Goal: Find specific page/section: Find specific page/section

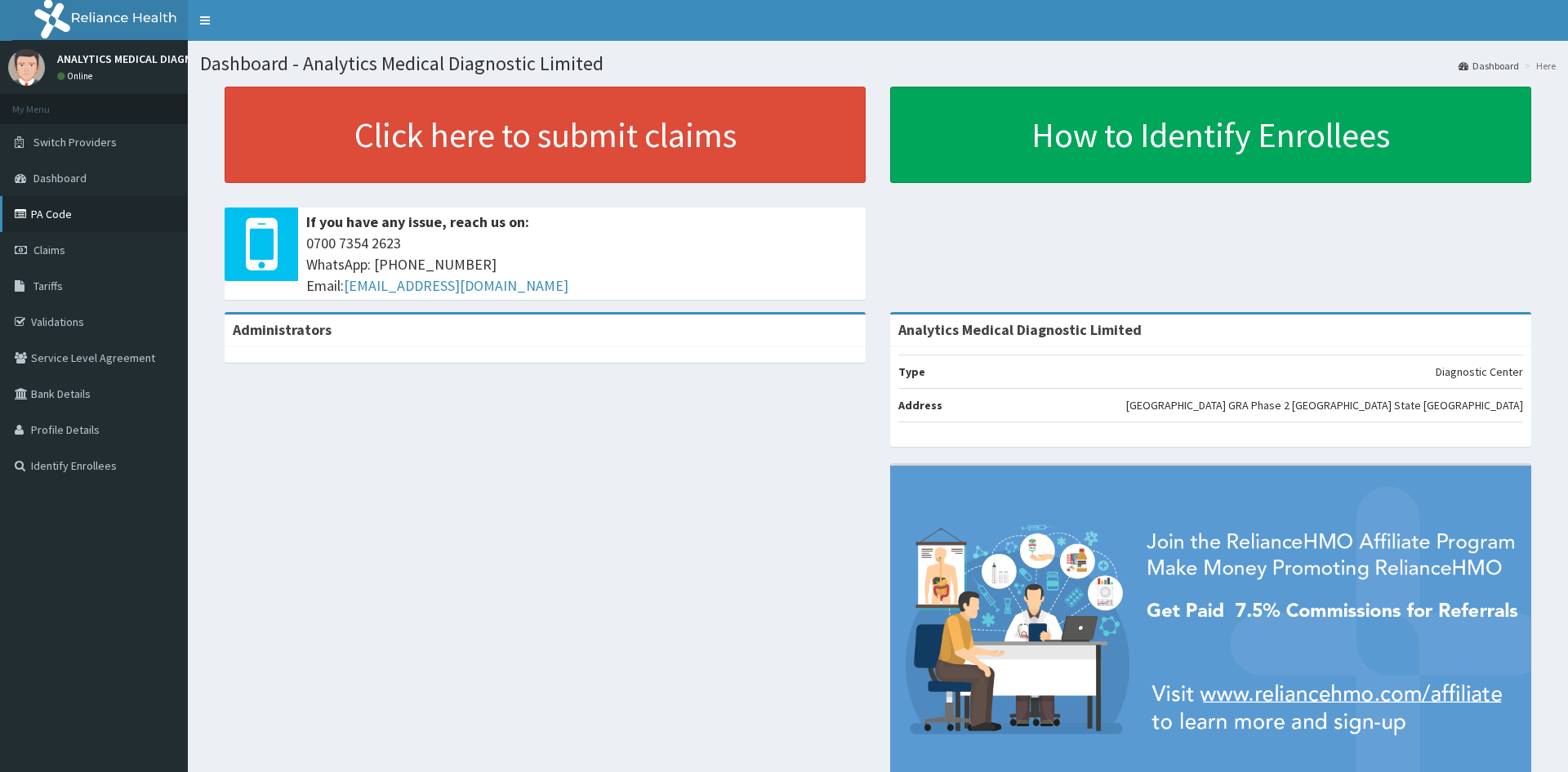
click at [66, 225] on link "PA Code" at bounding box center [93, 213] width 188 height 36
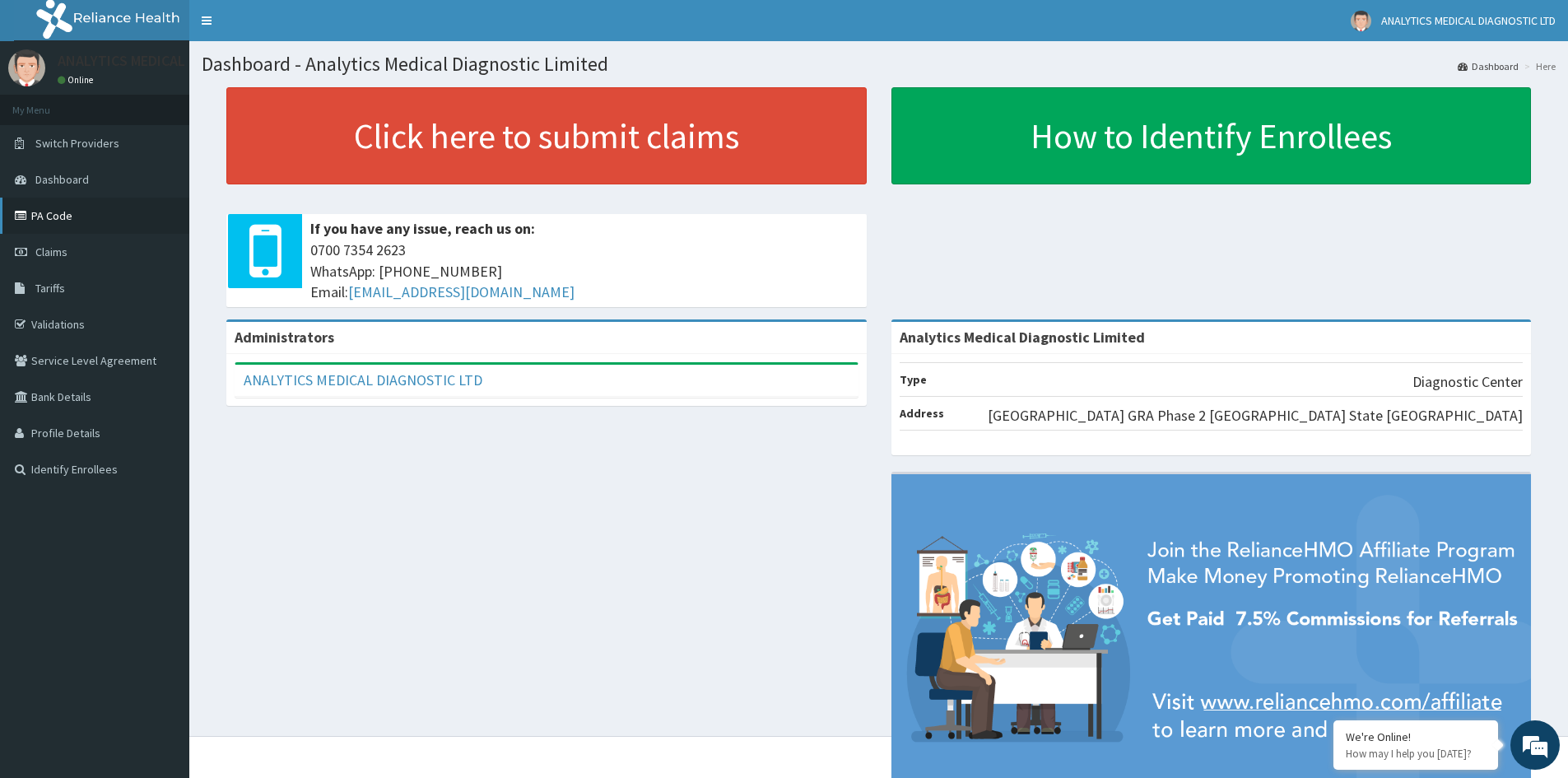
click at [64, 225] on link "PA Code" at bounding box center [94, 215] width 189 height 36
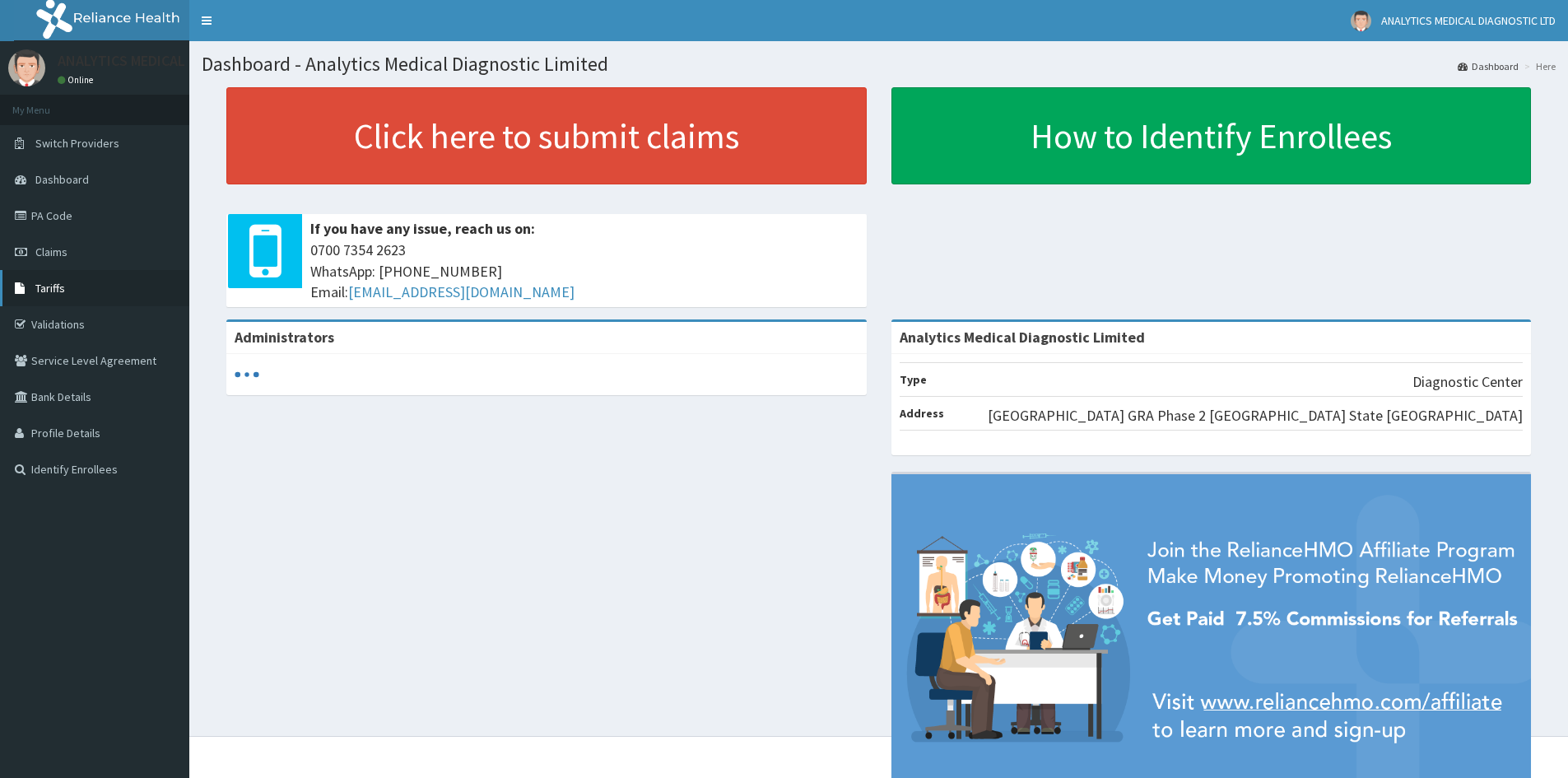
click at [56, 284] on span "Tariffs" at bounding box center [50, 288] width 29 height 15
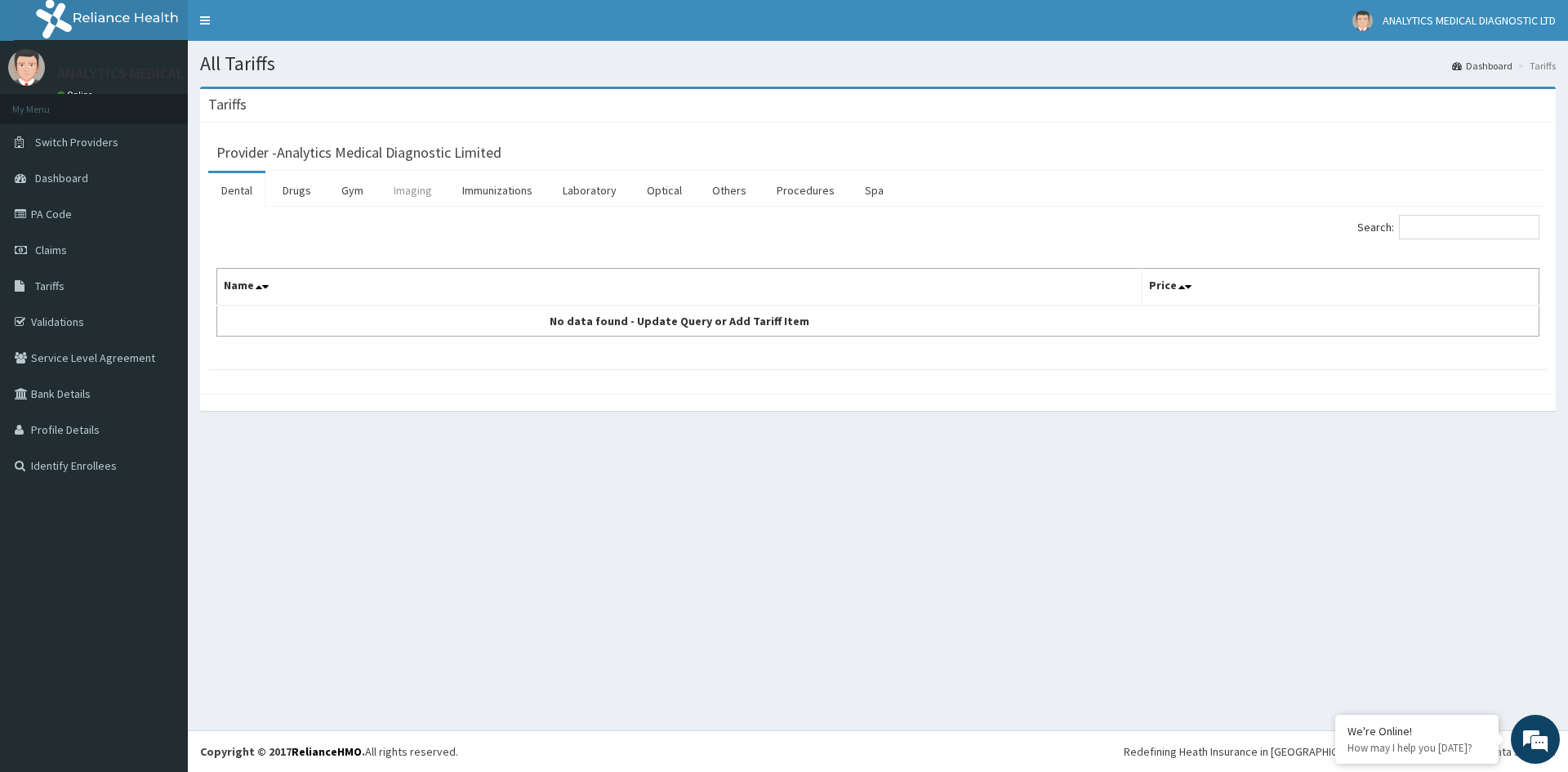
click at [411, 194] on link "Imaging" at bounding box center [412, 189] width 64 height 34
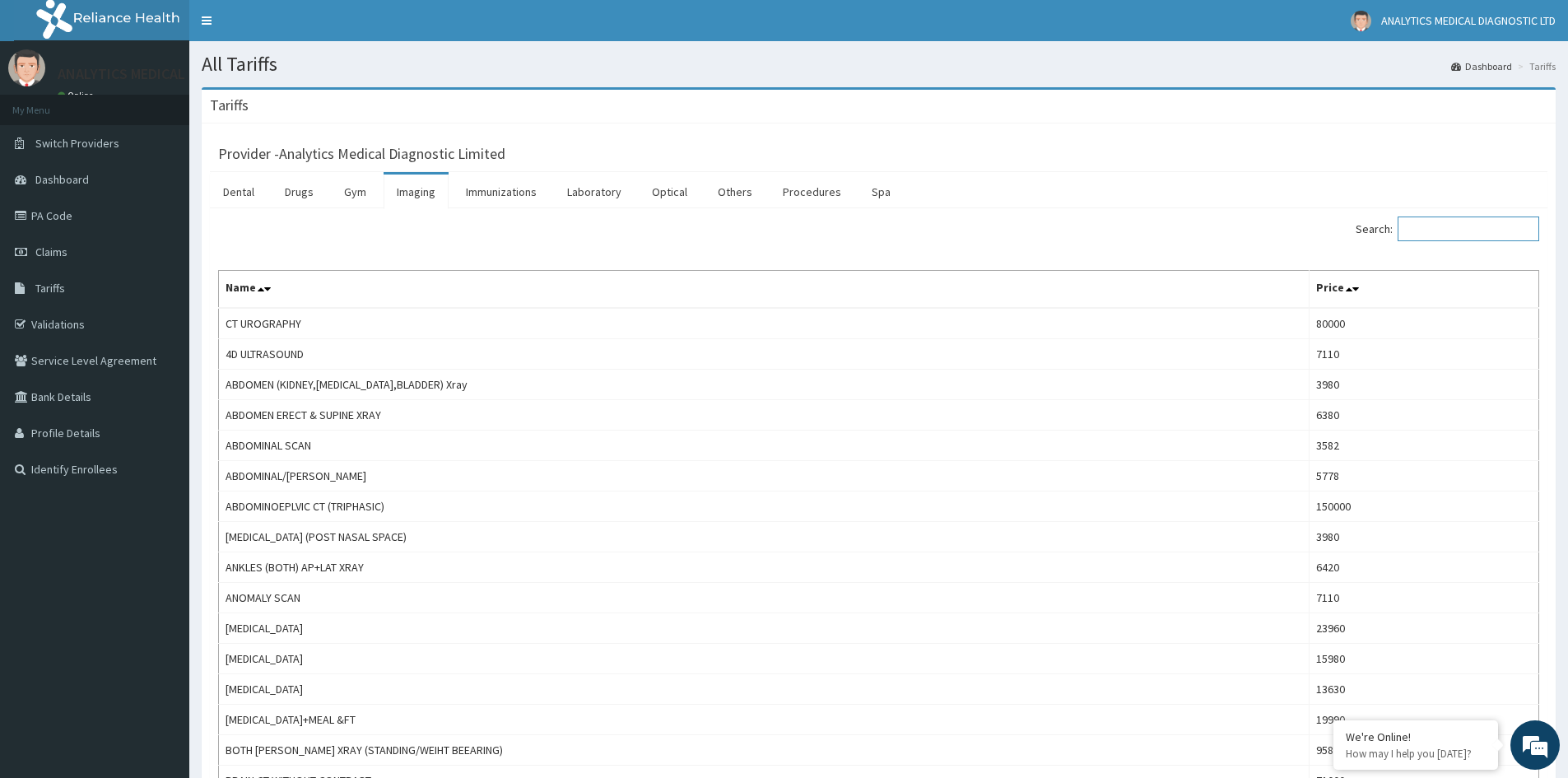
click at [1426, 232] on input "Search:" at bounding box center [1468, 229] width 141 height 25
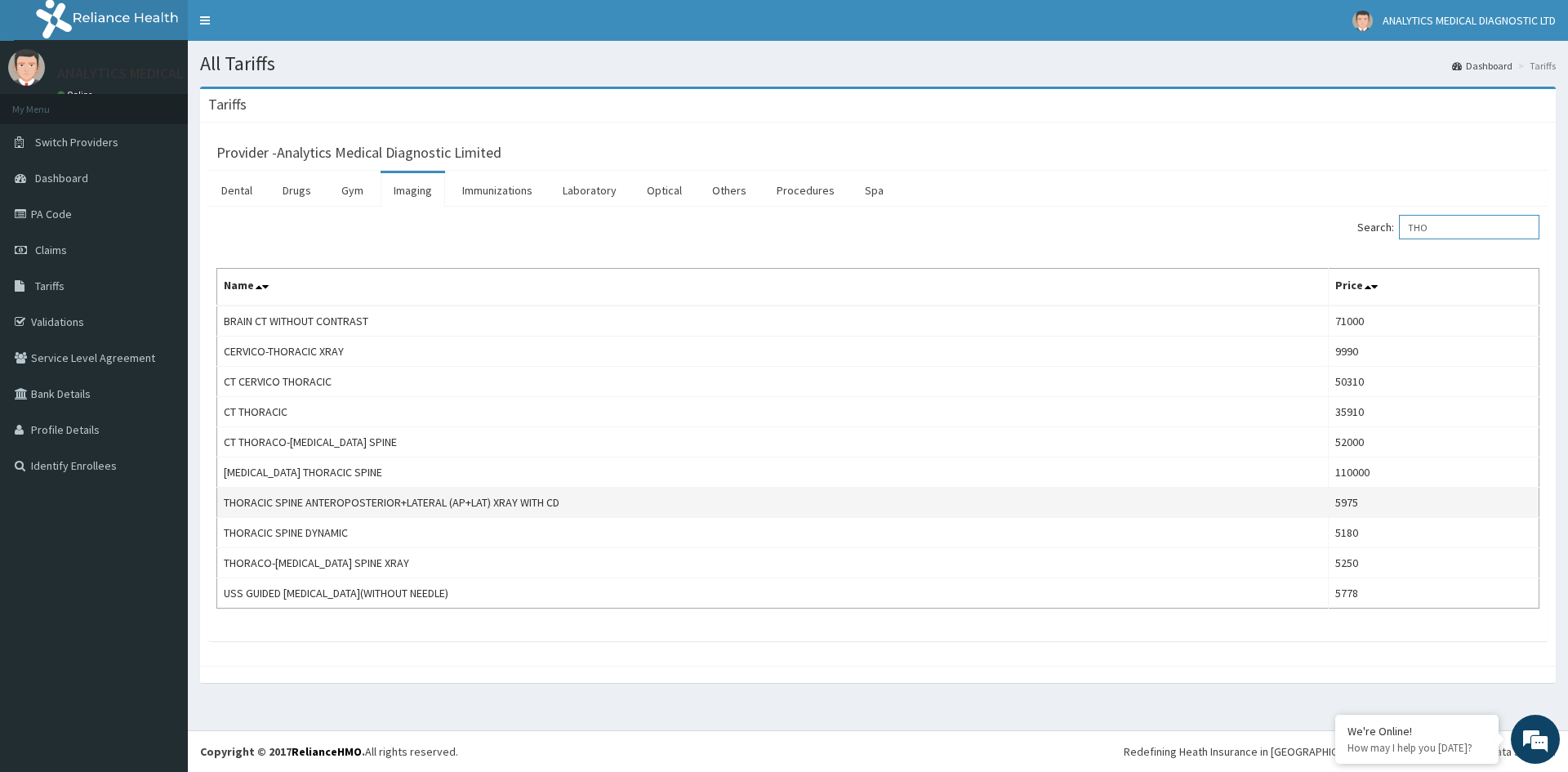
type input "THO"
click at [654, 506] on td "THORACIC SPINE ANTEROPOSTERIOR+LATERAL (AP+LAT) XRAY WITH CD" at bounding box center [772, 502] width 1111 height 30
